Goal: Transaction & Acquisition: Purchase product/service

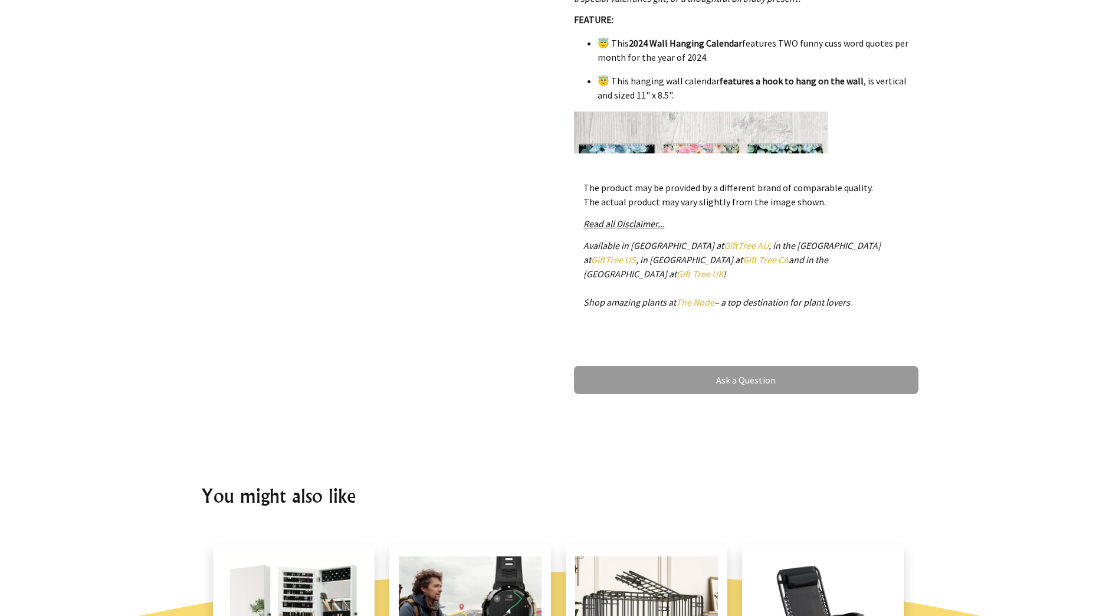
scroll to position [236, 0]
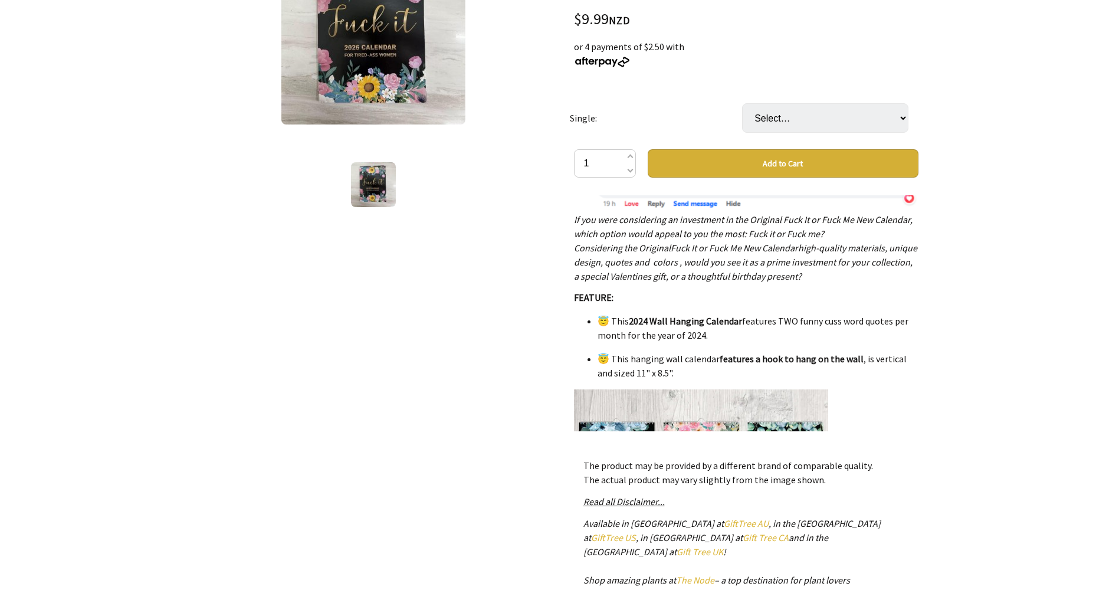
click at [626, 389] on img at bounding box center [701, 516] width 254 height 254
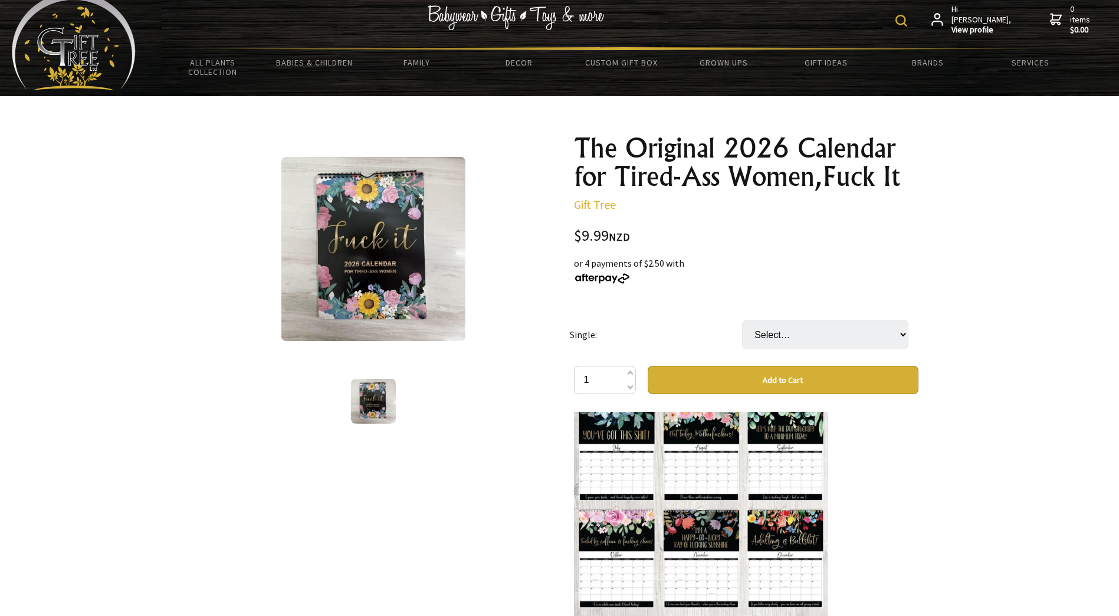
scroll to position [0, 0]
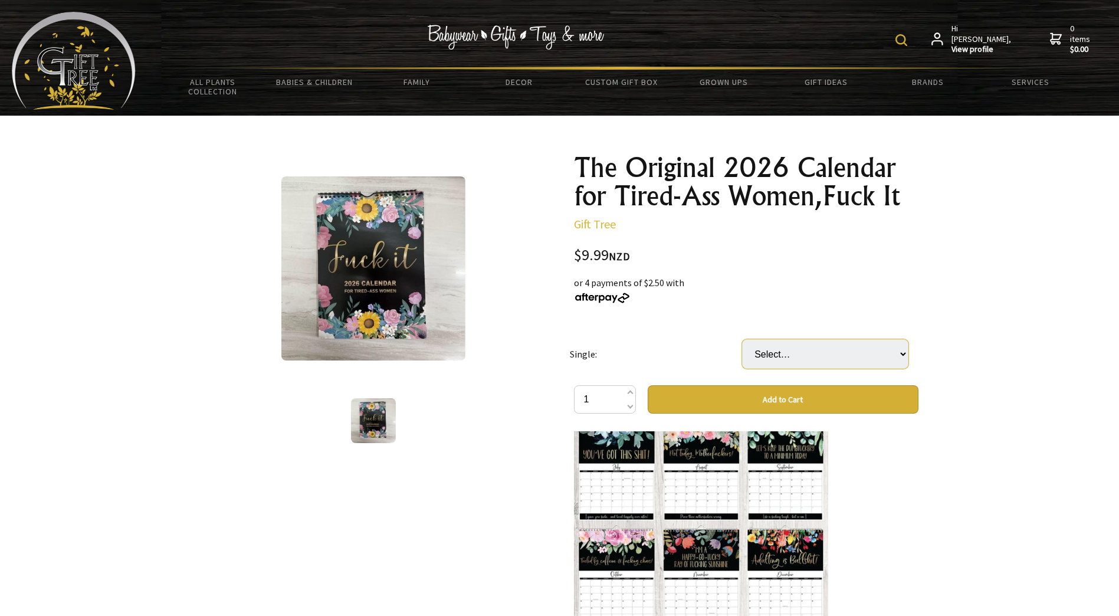
click at [769, 356] on select "Select… Fuck it "For Tired Ass Women" 2025 Fuck me "It's time to get Fit and Sh…" at bounding box center [825, 353] width 166 height 29
select select "Fuck it "For Tired Ass Women" 2026 Version"
click at [742, 339] on select "Select… Fuck it "For Tired Ass Women" 2025 Fuck me "It's time to get Fit and Sh…" at bounding box center [825, 353] width 166 height 29
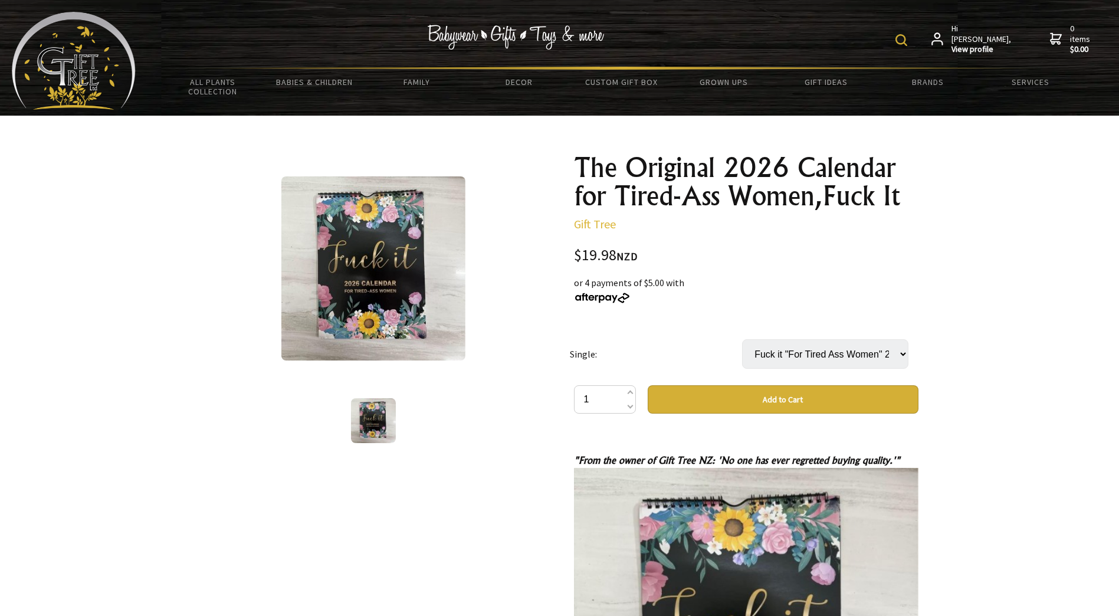
click at [767, 398] on button "Add to Cart" at bounding box center [783, 399] width 271 height 28
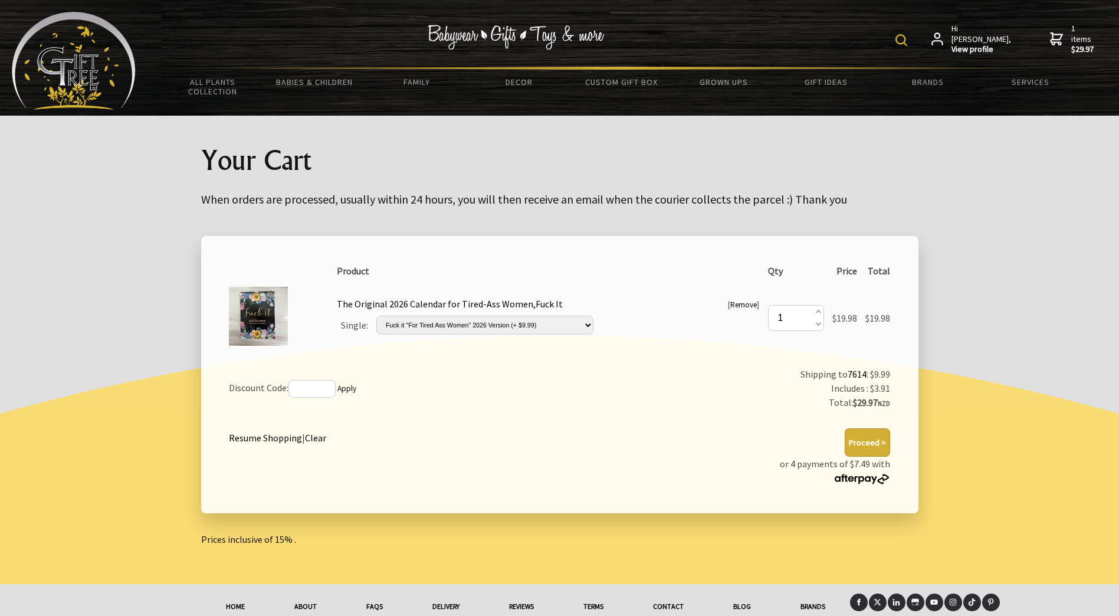
click at [280, 437] on link "Resume Shopping" at bounding box center [265, 438] width 73 height 12
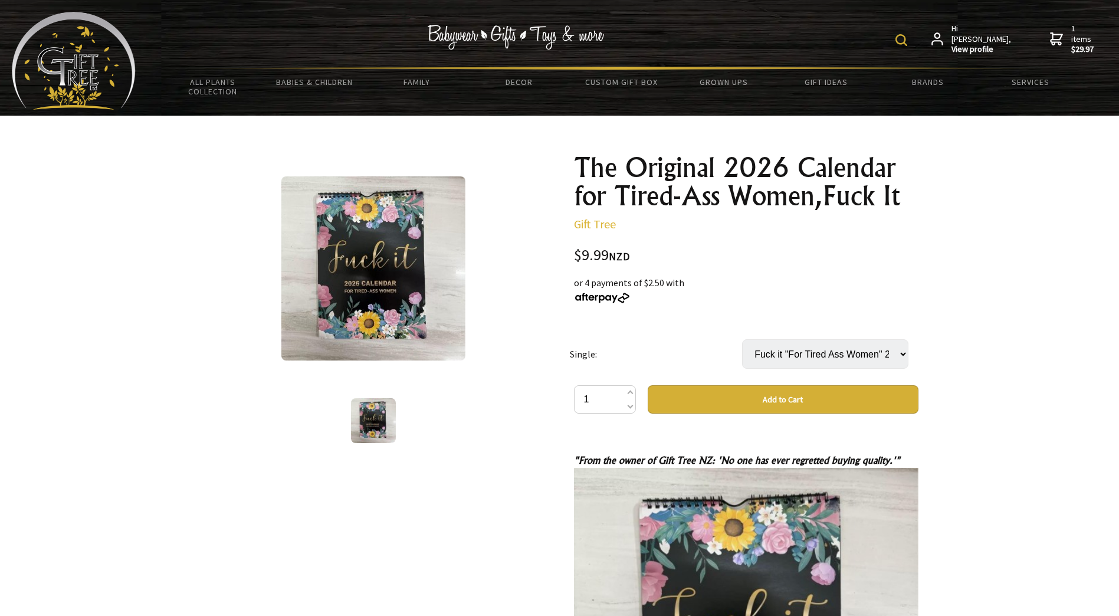
select select "Fuck it "For Tired Ass Women" 2026 Version"
